Goal: Information Seeking & Learning: Learn about a topic

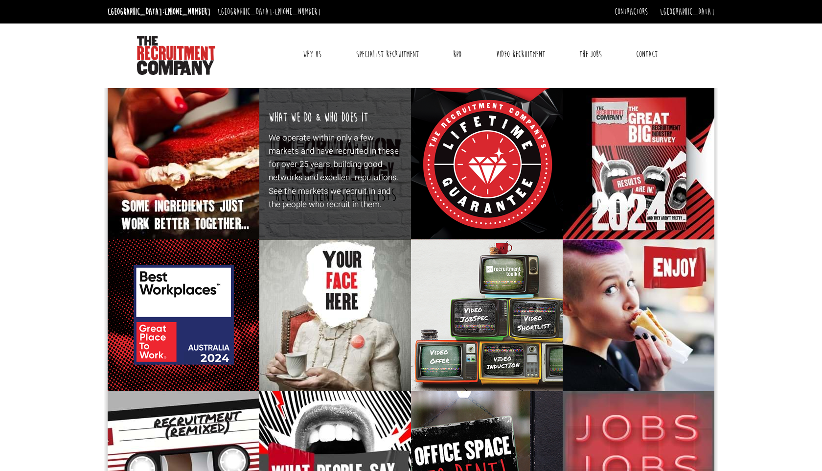
scroll to position [381, 0]
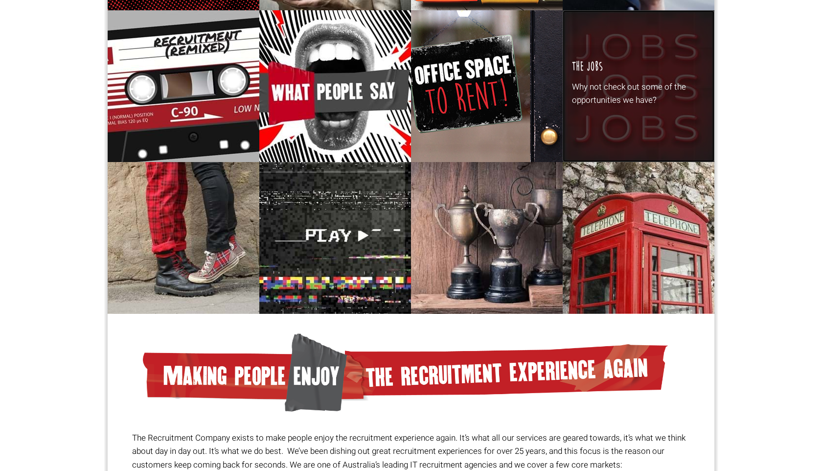
click at [648, 109] on div "The Jobs Why not check out some of the opportunities we have?" at bounding box center [639, 86] width 152 height 152
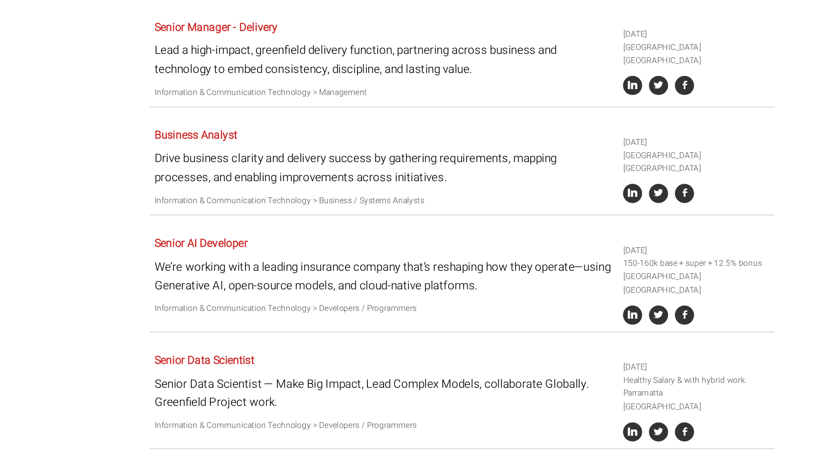
scroll to position [1257, 0]
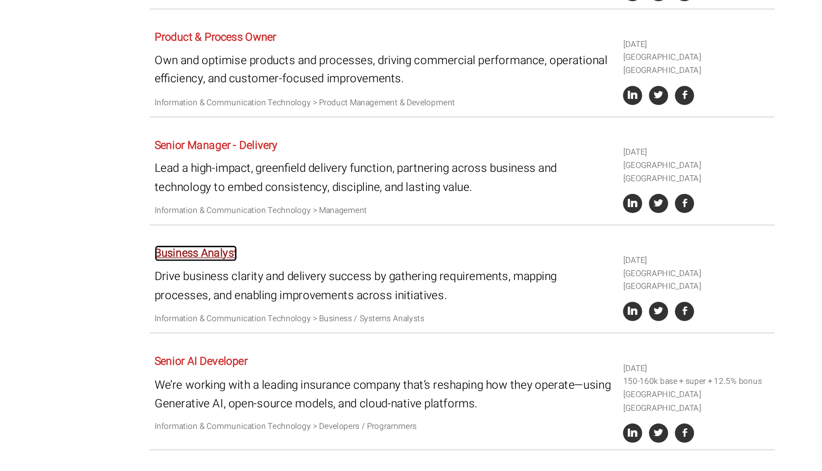
click at [292, 176] on link "Business Analyst" at bounding box center [296, 182] width 59 height 12
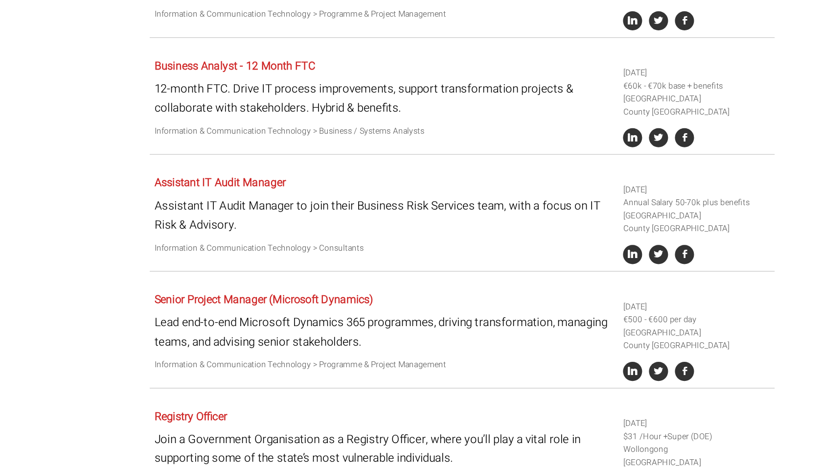
scroll to position [2267, 0]
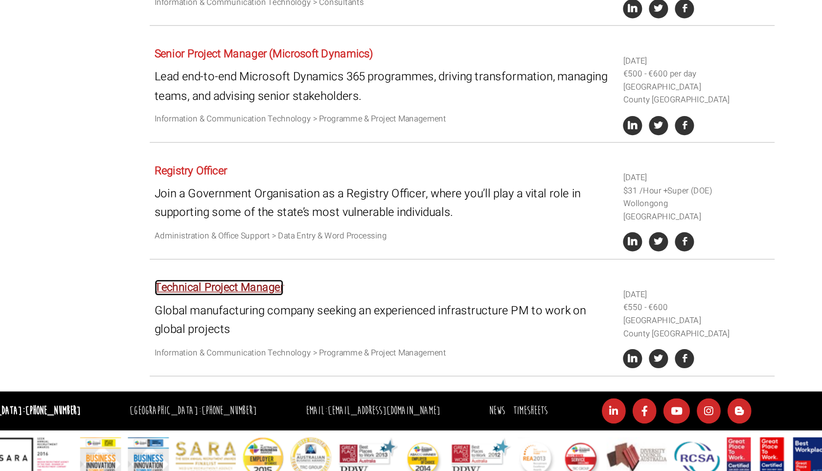
click at [310, 333] on link "Technical Project Manager" at bounding box center [313, 339] width 92 height 12
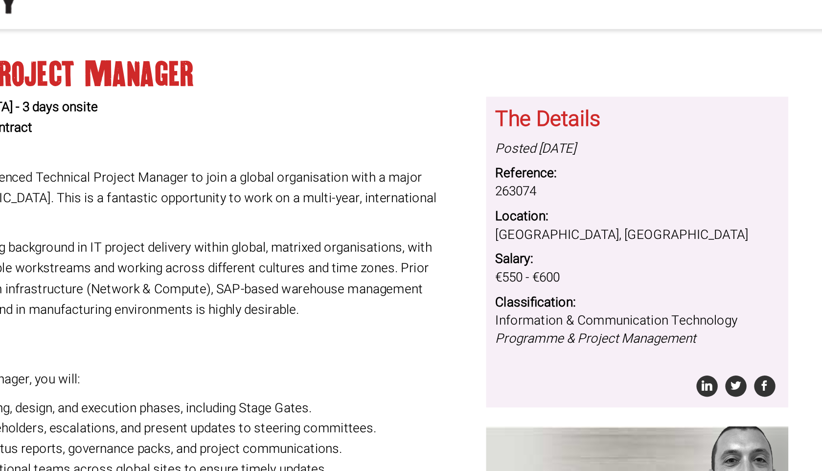
drag, startPoint x: 567, startPoint y: 248, endPoint x: 520, endPoint y: 247, distance: 47.5
click at [520, 247] on div "The Details Posted [DATE] Reference: 263074 Location: [GEOGRAPHIC_DATA], [GEOGR…" at bounding box center [613, 228] width 195 height 200
copy dd "€550 - €600"
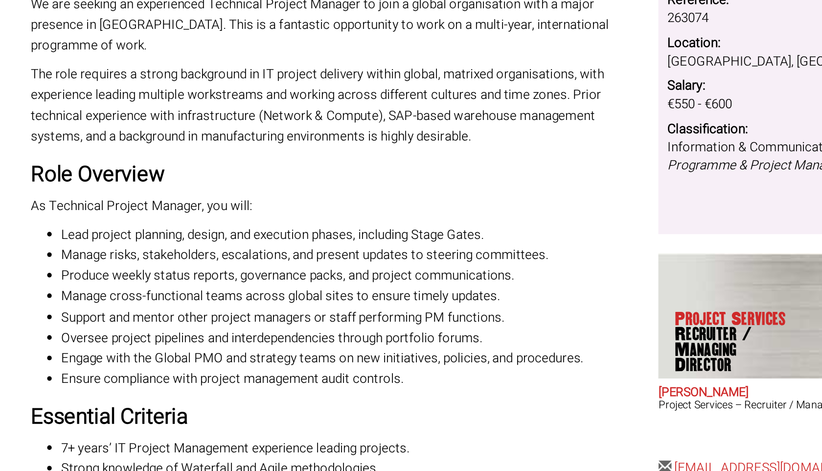
scroll to position [28, 0]
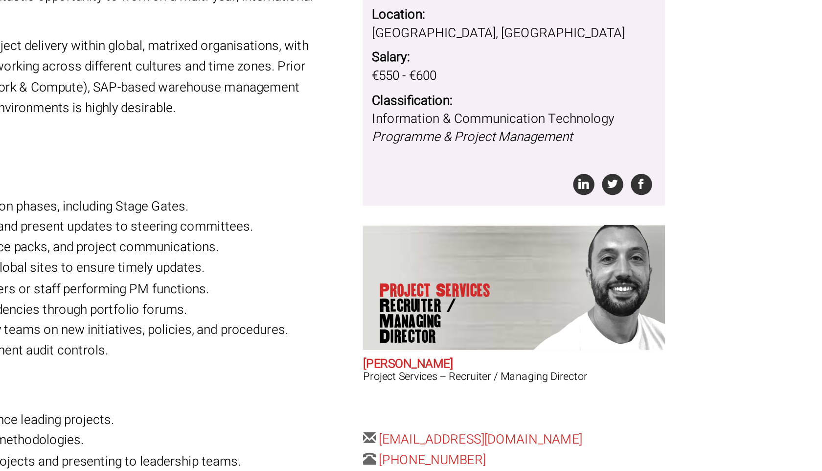
click at [637, 238] on dd "Information & Communication Technology Programme & Project Management" at bounding box center [613, 250] width 183 height 24
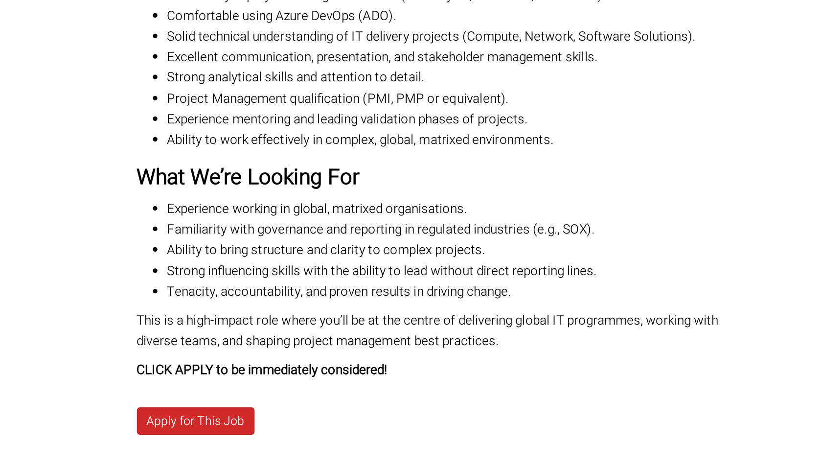
scroll to position [342, 0]
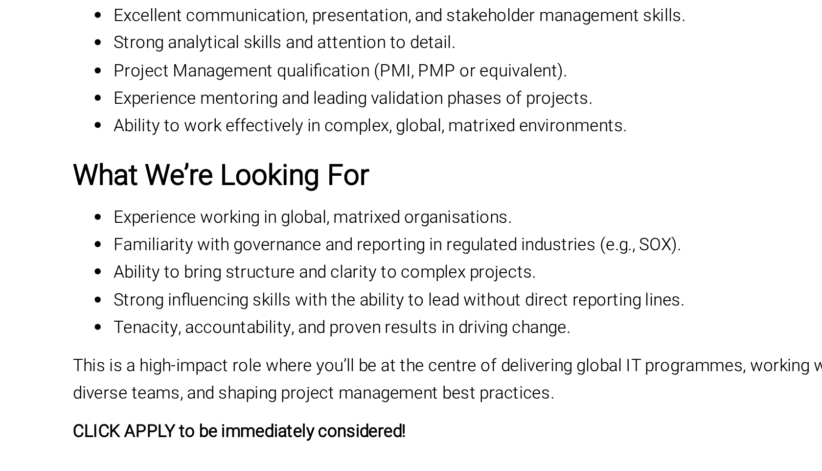
click at [154, 349] on li "Tenacity, accountability, and proven results in driving change." at bounding box center [320, 355] width 378 height 13
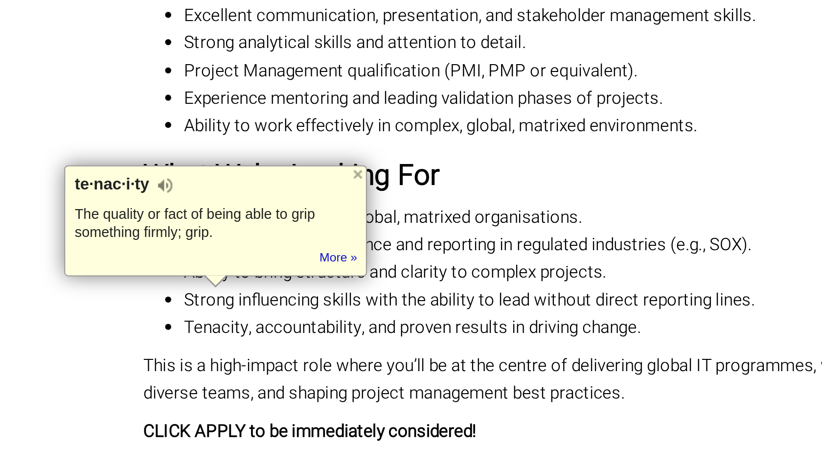
click at [221, 296] on li "Experience working in global, matrixed organisations." at bounding box center [320, 302] width 378 height 13
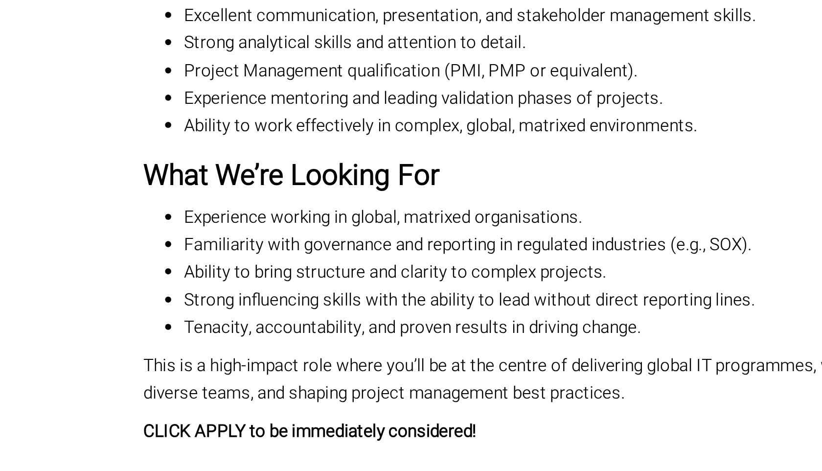
click at [182, 430] on link "Apply for This Job" at bounding box center [150, 439] width 76 height 18
